Goal: Find contact information: Find contact information

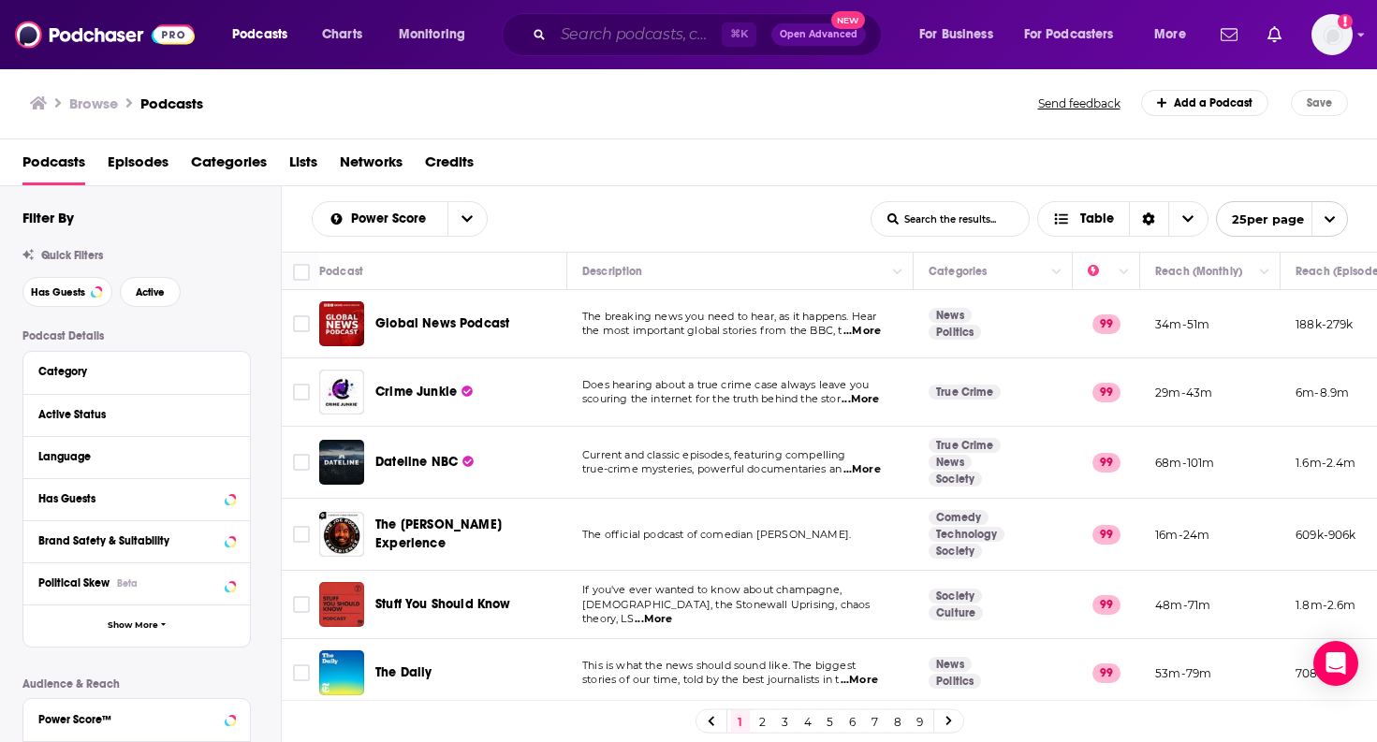
click at [585, 28] on input "Search podcasts, credits, & more..." at bounding box center [637, 35] width 169 height 30
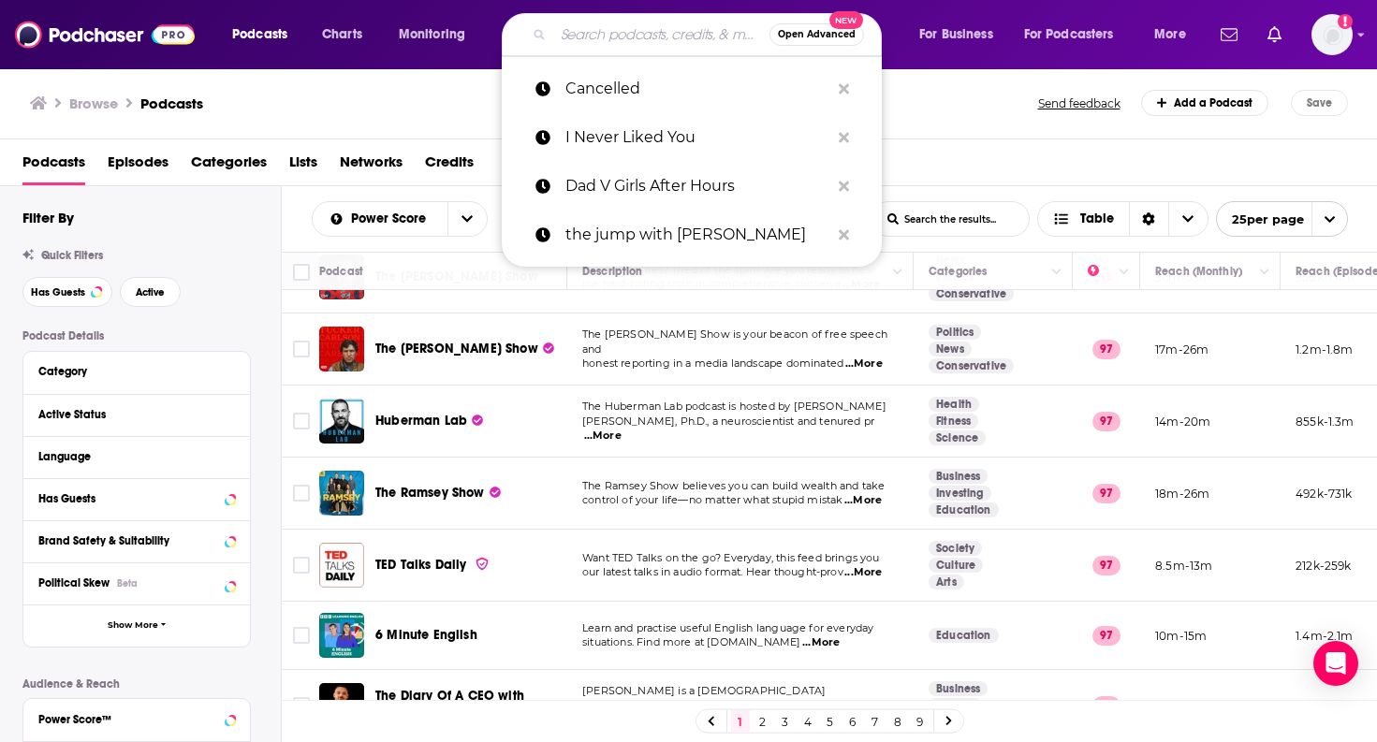
paste input "Almost Famous Podcast"
type input "Almost Famous Podcast"
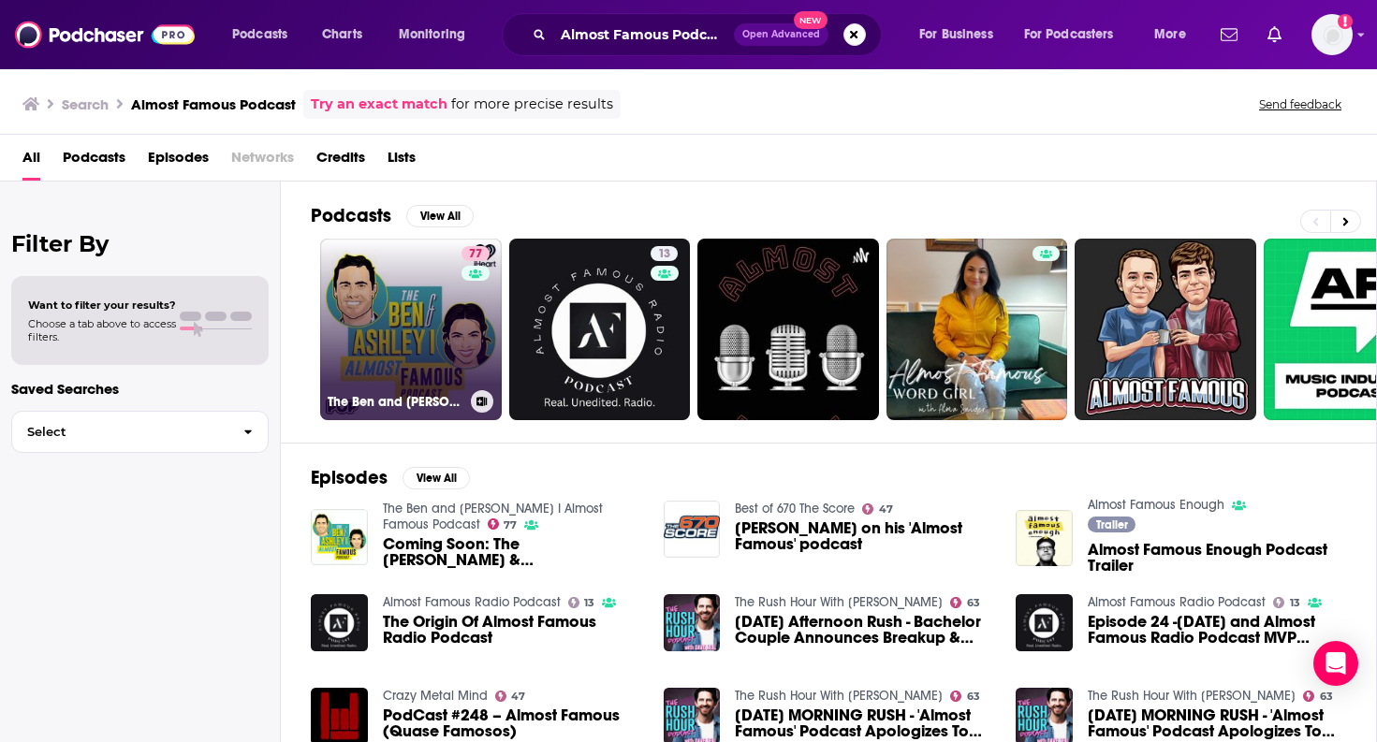
click at [441, 273] on link "77 The Ben and [PERSON_NAME] I Almost Famous Podcast" at bounding box center [411, 330] width 182 height 182
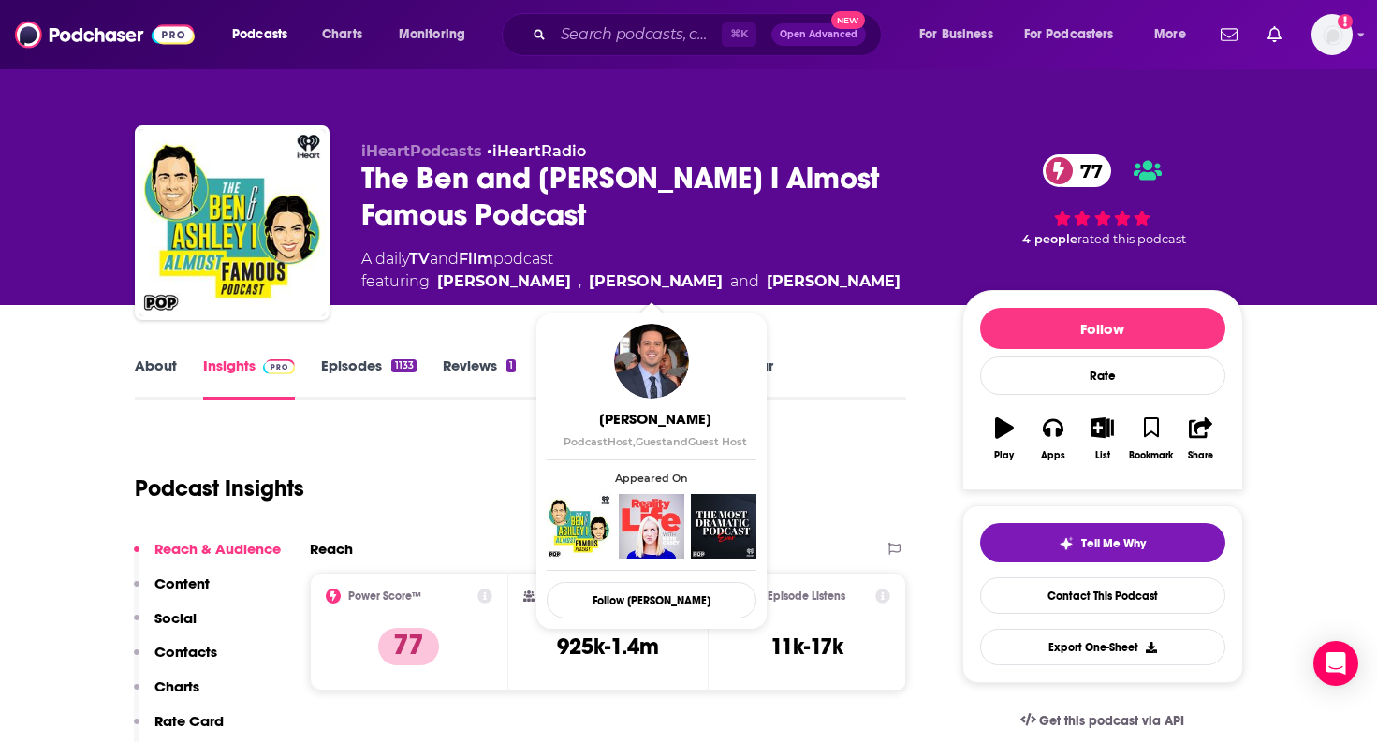
click at [381, 366] on link "Episodes 1133" at bounding box center [368, 378] width 95 height 43
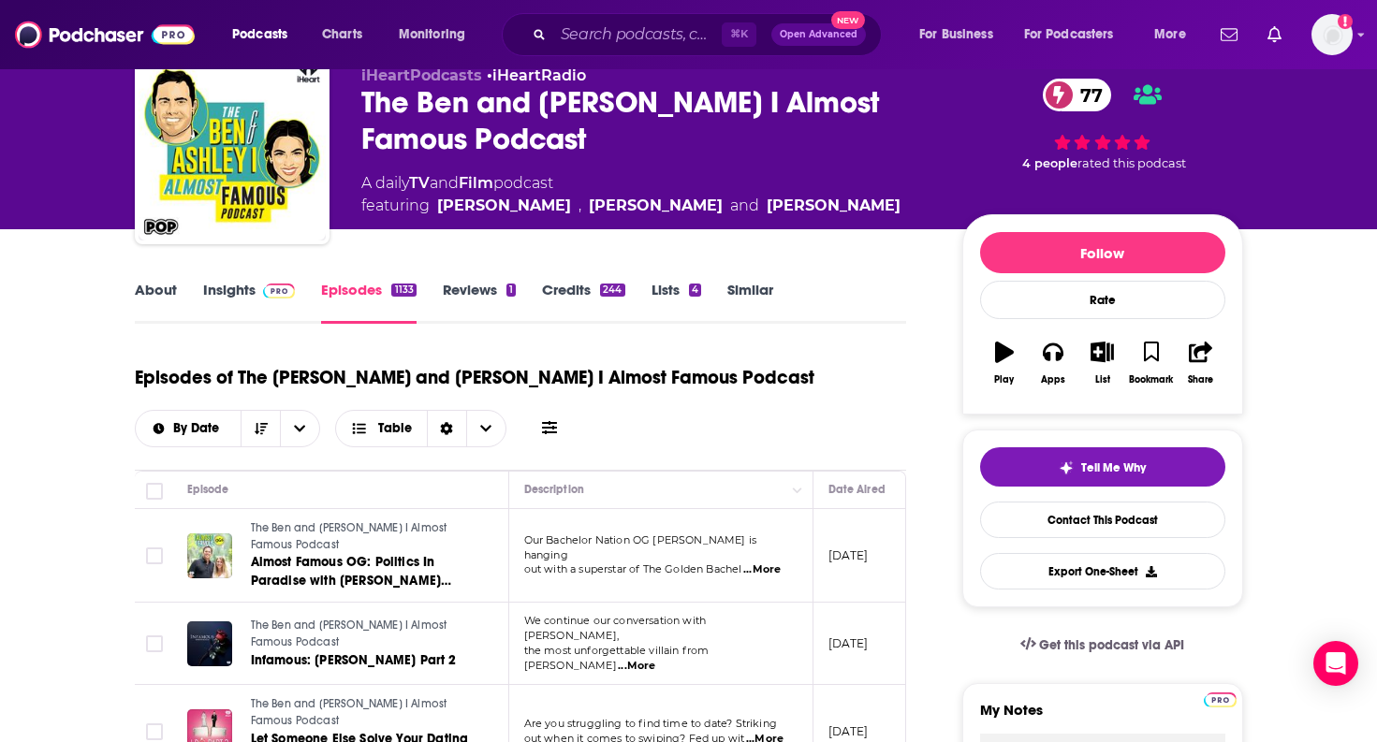
scroll to position [138, 0]
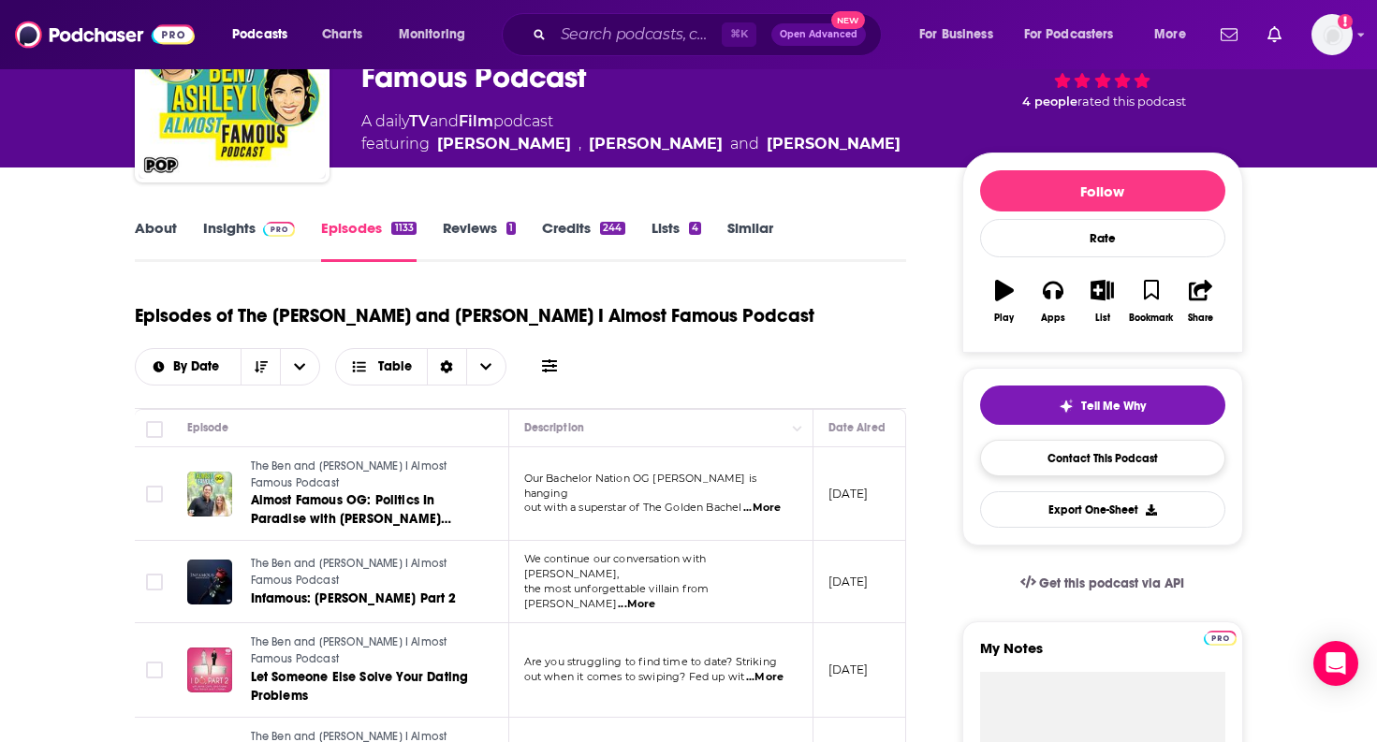
click at [1137, 463] on link "Contact This Podcast" at bounding box center [1102, 458] width 245 height 37
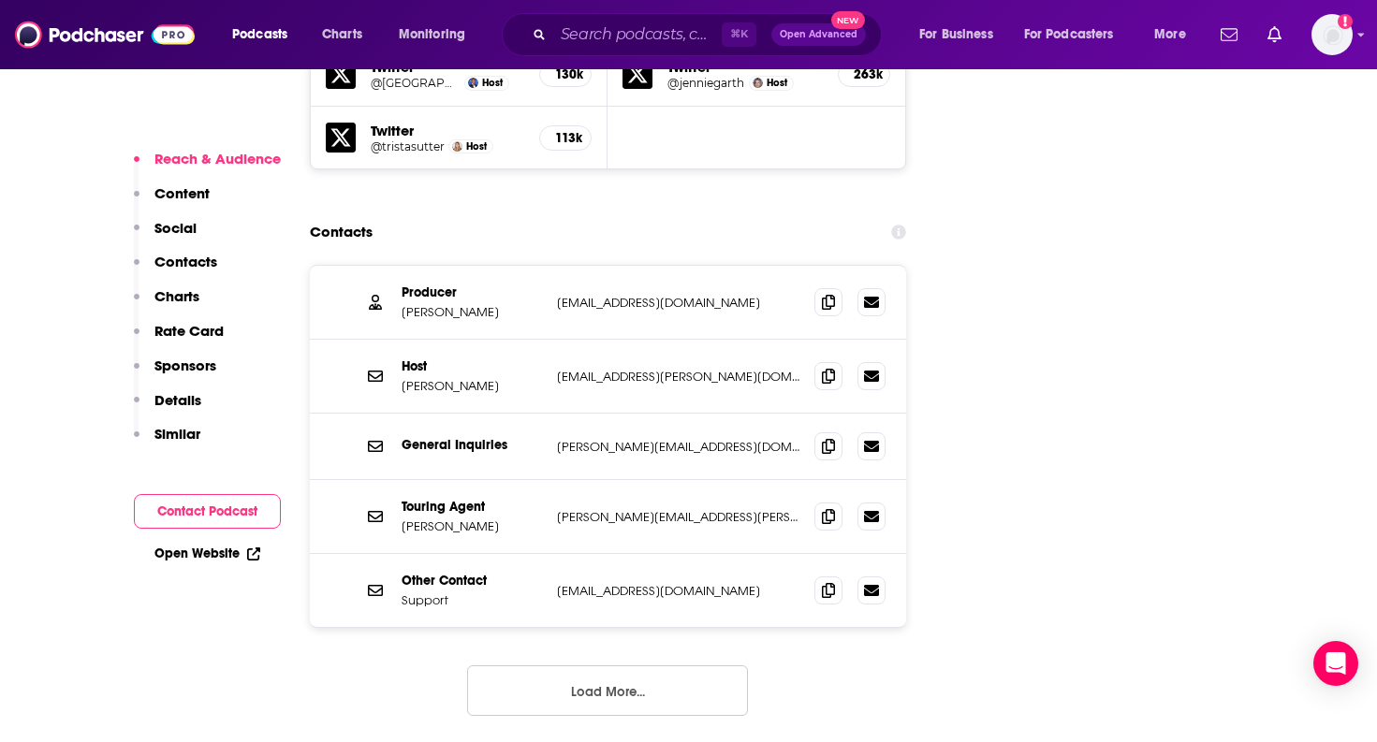
scroll to position [1952, 0]
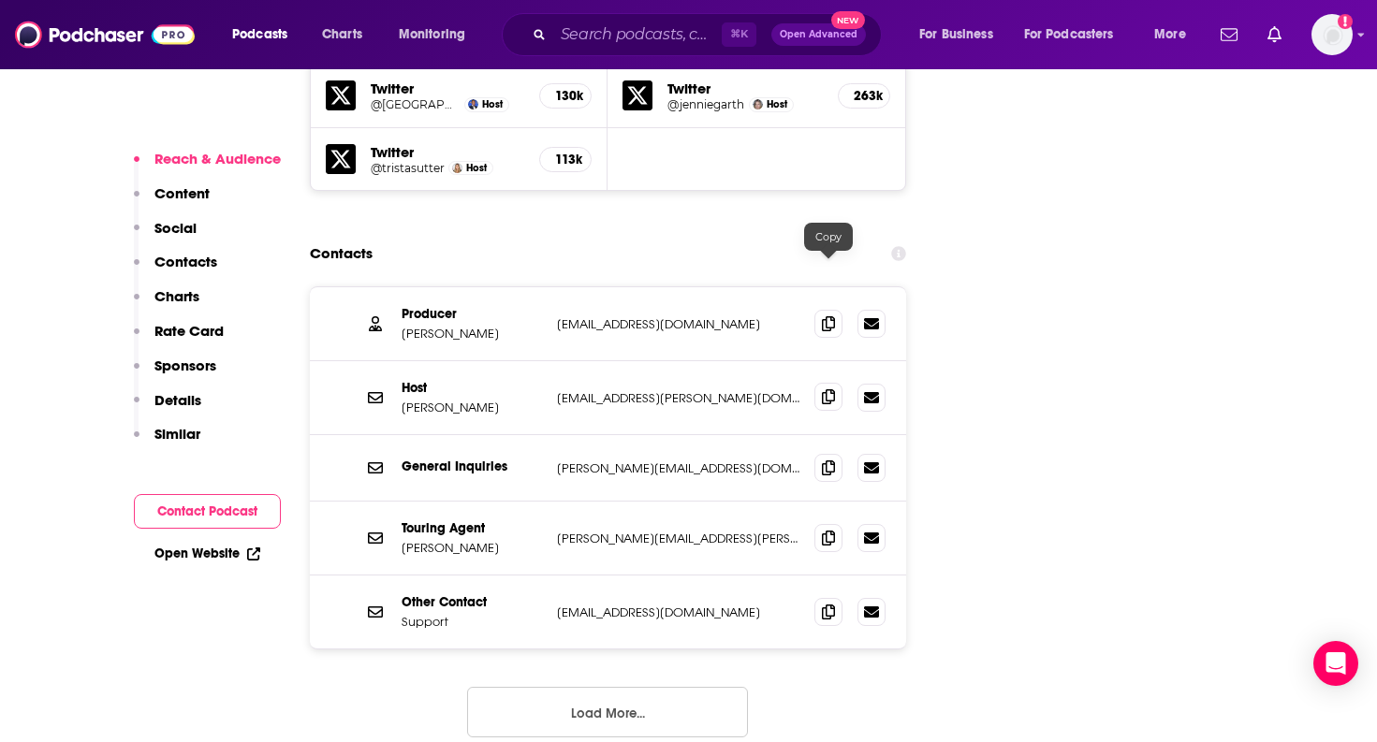
click at [820, 383] on span at bounding box center [829, 397] width 28 height 28
click at [824, 460] on icon at bounding box center [828, 467] width 13 height 15
click at [674, 687] on button "Load More..." at bounding box center [607, 712] width 281 height 51
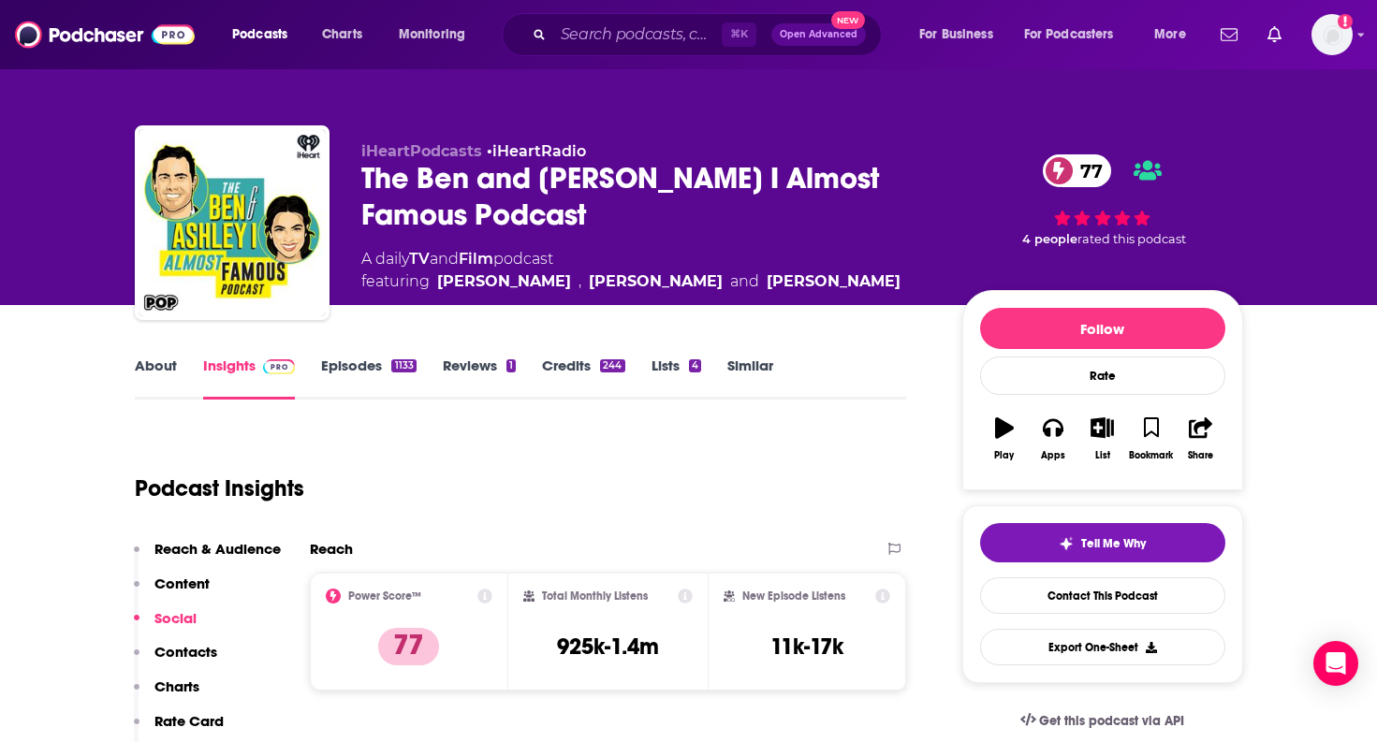
scroll to position [0, 0]
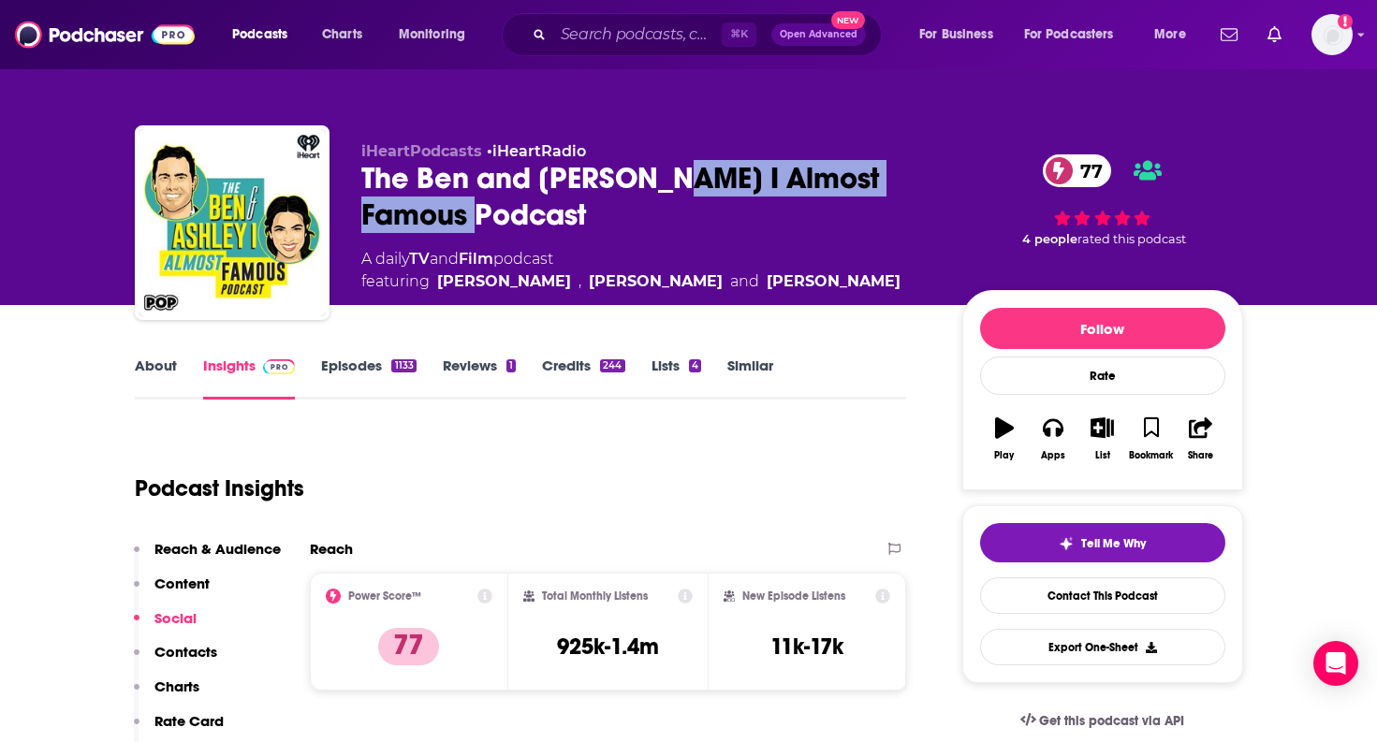
drag, startPoint x: 655, startPoint y: 173, endPoint x: 681, endPoint y: 224, distance: 56.5
click at [681, 224] on div "The Ben and [PERSON_NAME] I Almost Famous Podcast 77" at bounding box center [646, 196] width 571 height 73
copy h2 "Almost Famous Podcast"
